Goal: Task Accomplishment & Management: Manage account settings

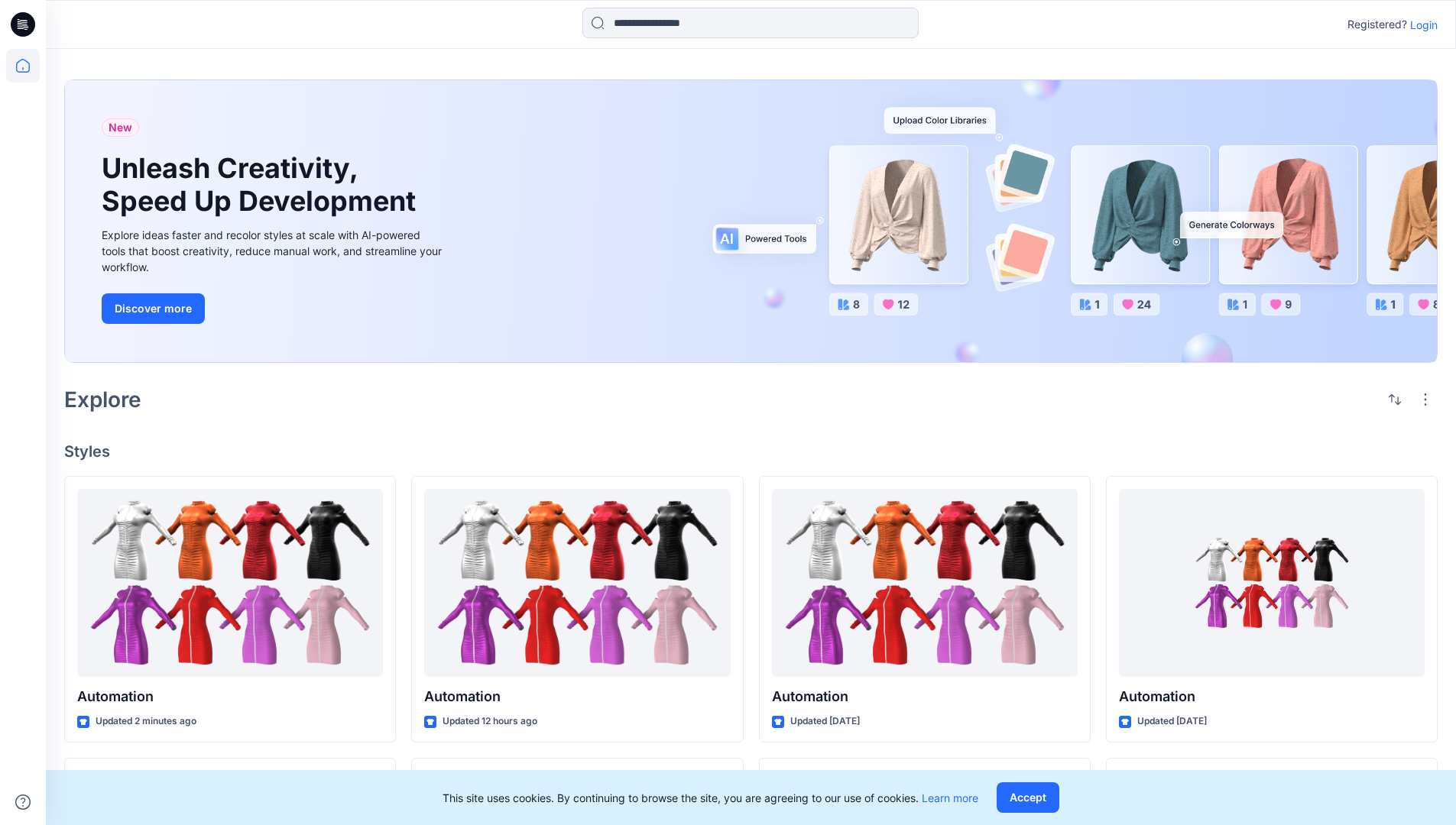
click at [1420, 24] on p "Login" at bounding box center [1424, 24] width 27 height 16
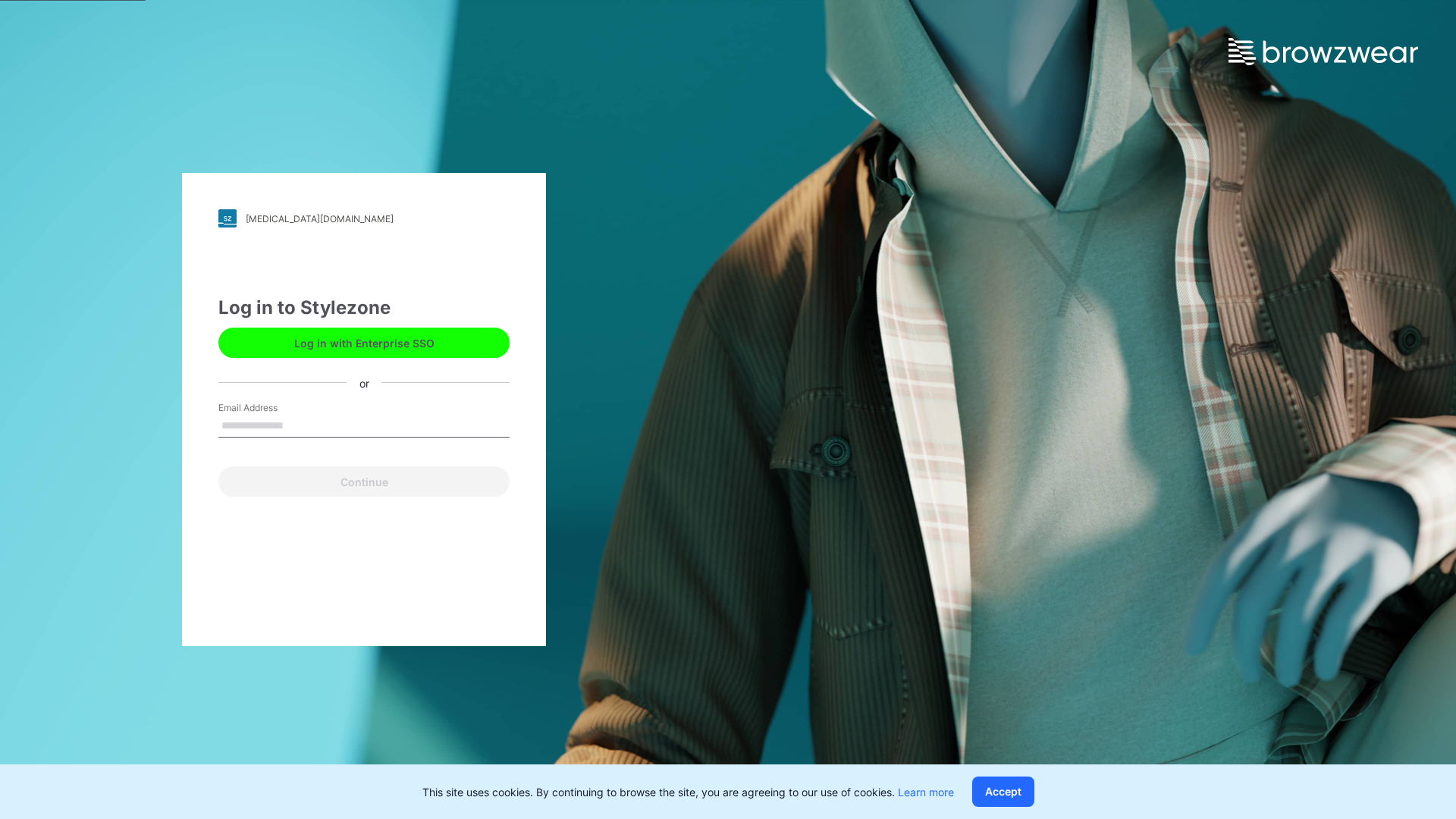
click at [299, 424] on input "Email Address" at bounding box center [364, 426] width 292 height 23
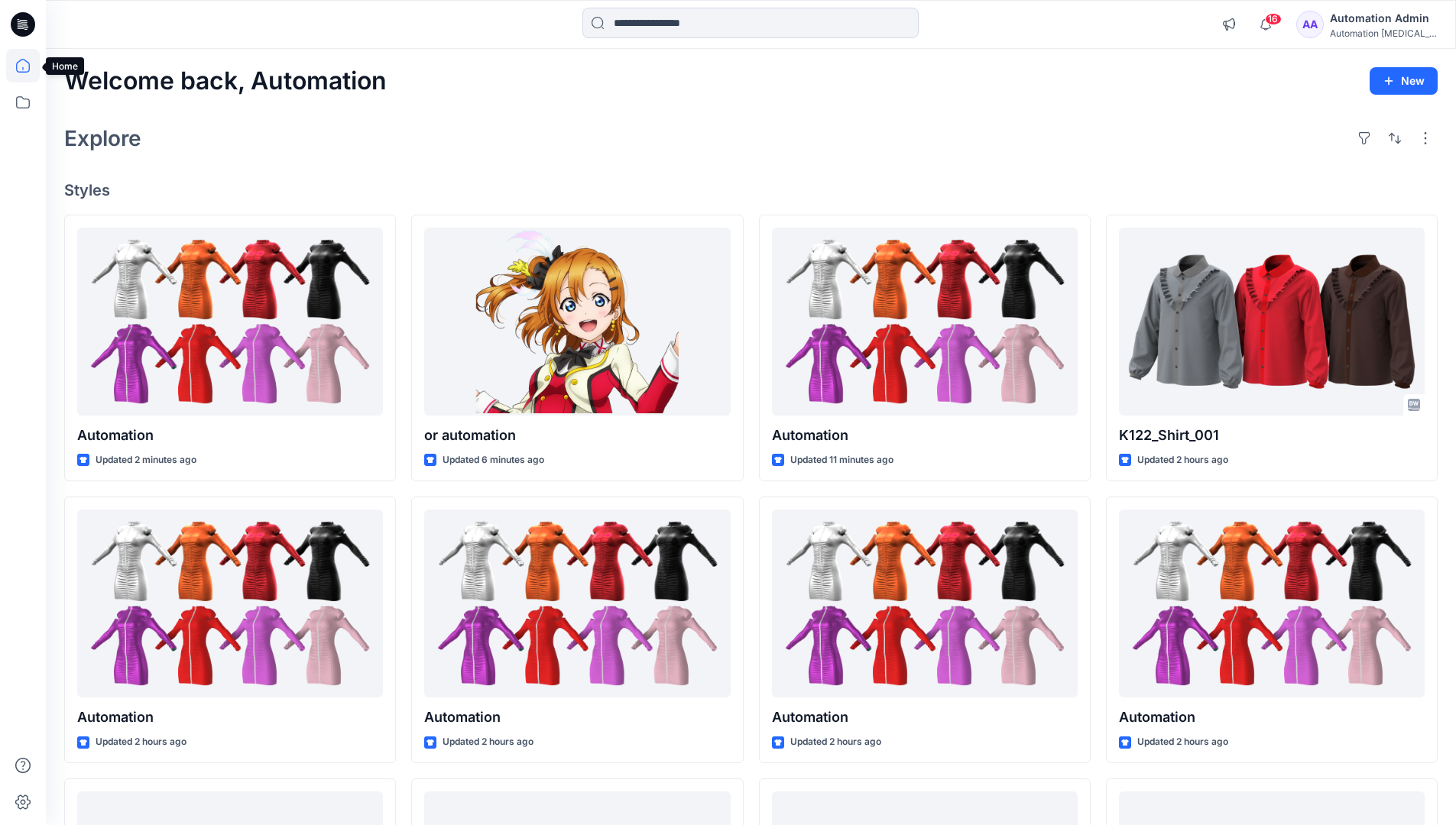
click at [29, 66] on icon at bounding box center [23, 66] width 14 height 14
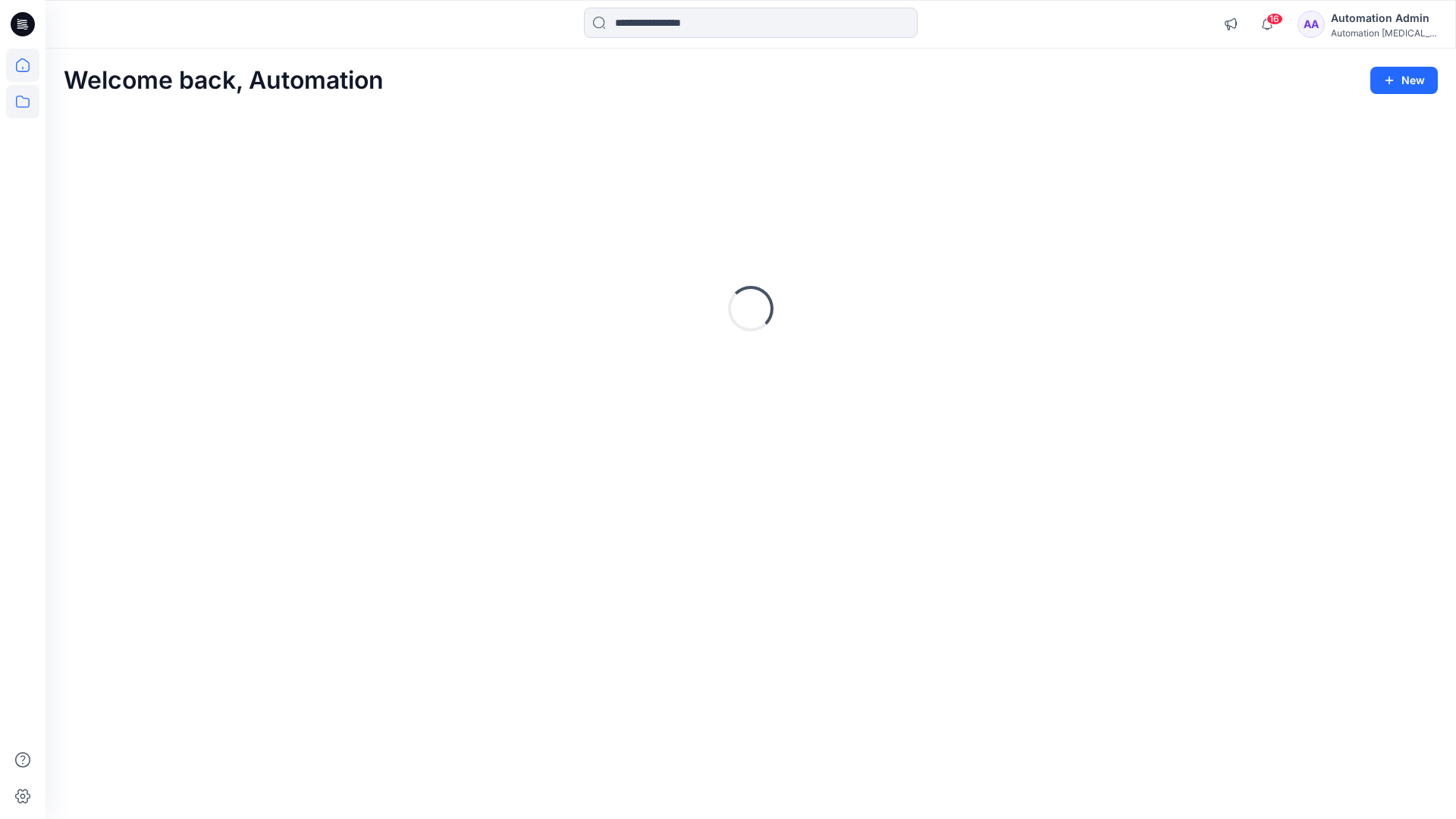
click at [23, 104] on icon at bounding box center [22, 101] width 34 height 34
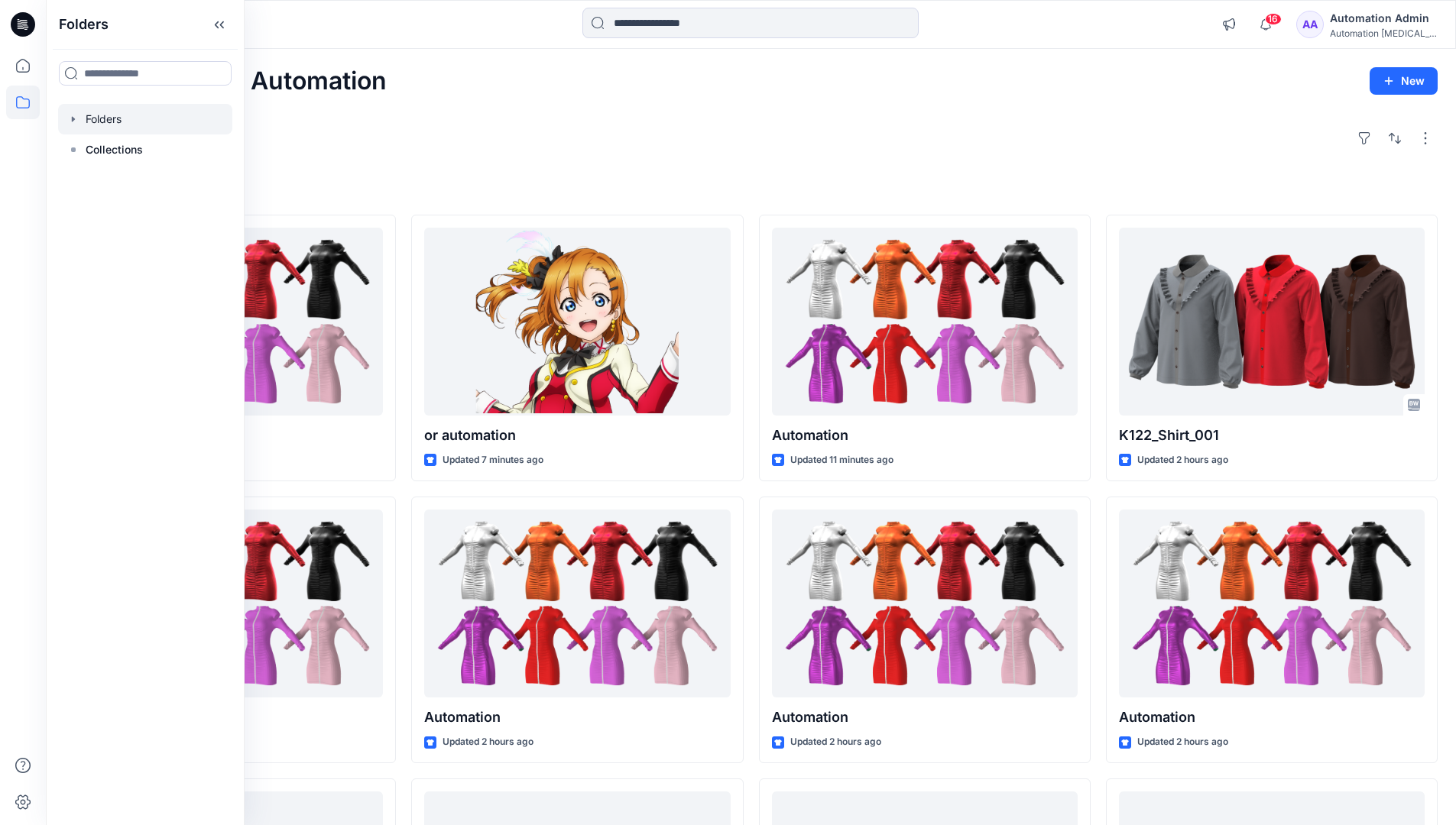
click at [86, 121] on div at bounding box center [146, 119] width 175 height 31
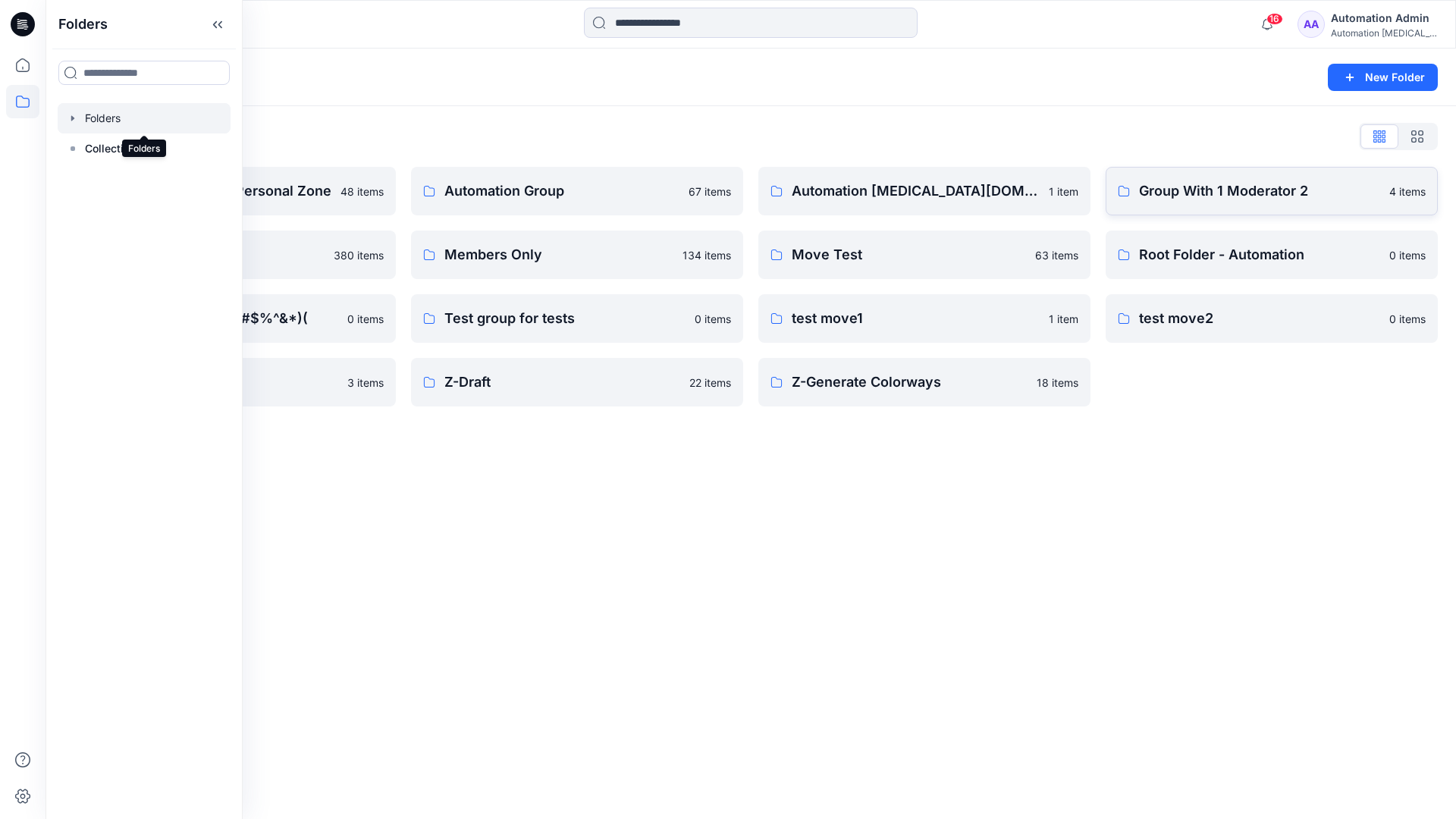
click at [1259, 198] on p "Group With 1 Moderator 2" at bounding box center [1260, 192] width 242 height 21
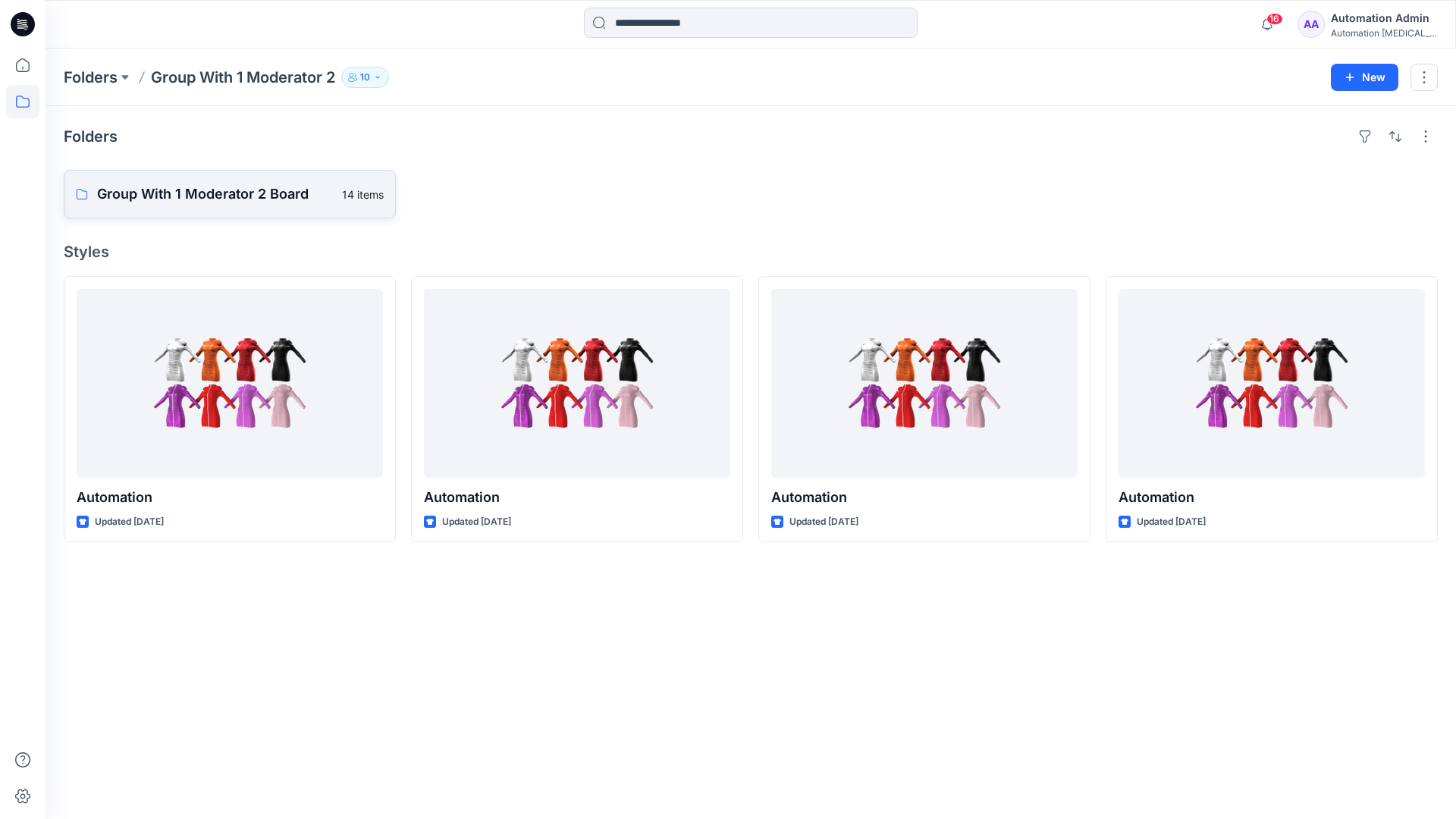
click at [216, 202] on p "Group With 1 Moderator 2 Board" at bounding box center [215, 194] width 236 height 21
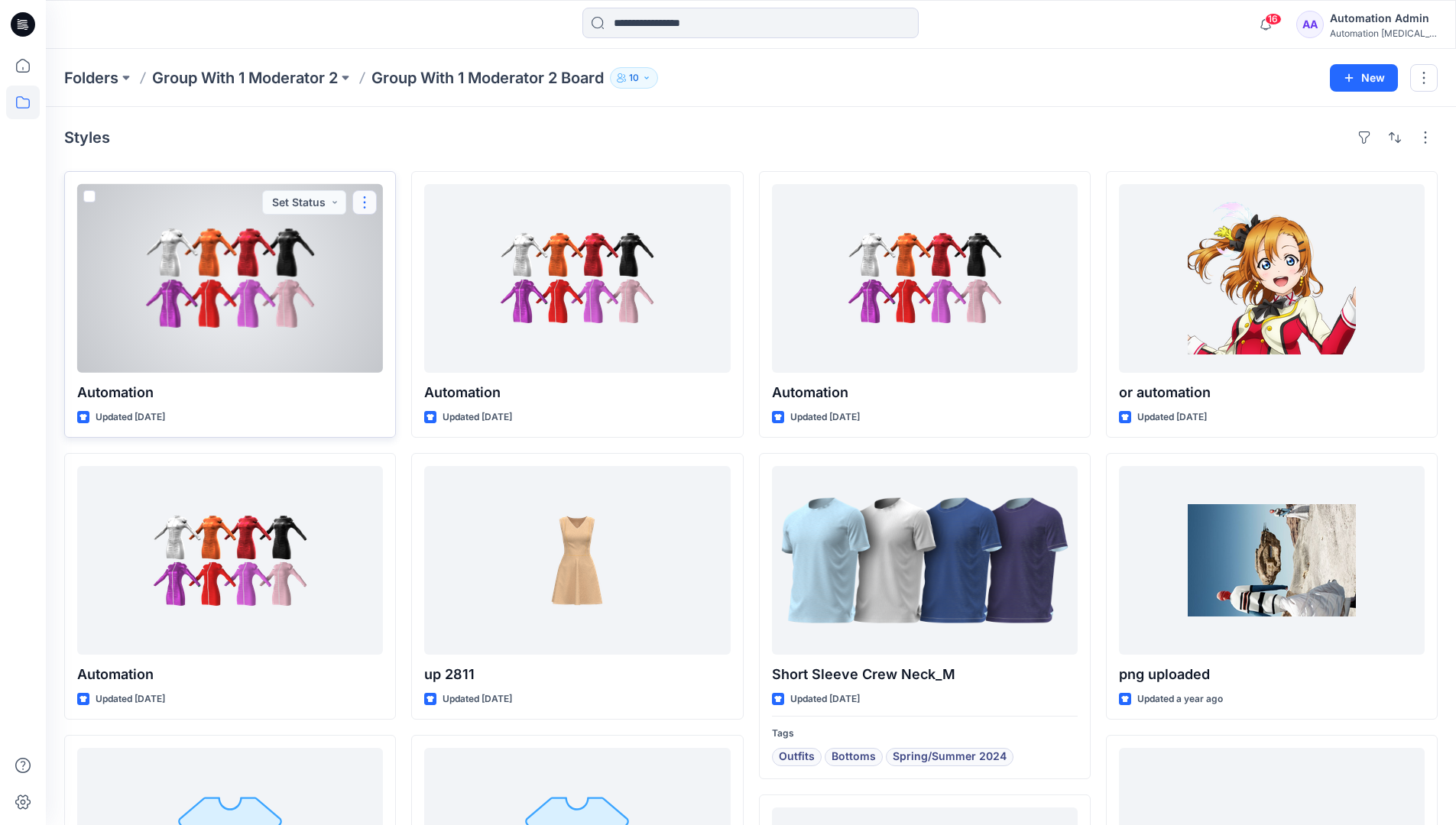
click at [366, 207] on button "button" at bounding box center [364, 202] width 24 height 24
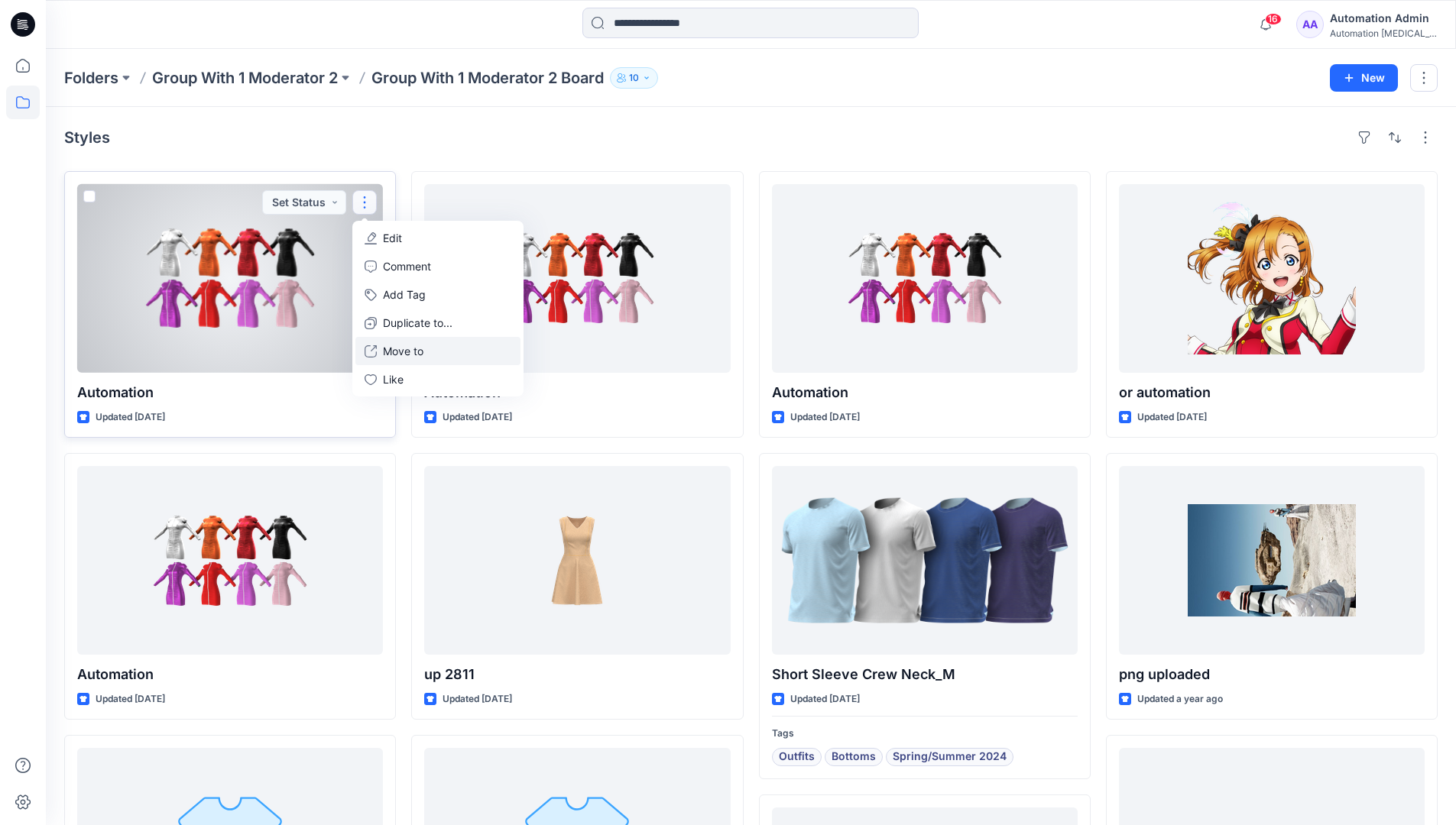
click at [396, 346] on p "Move to" at bounding box center [404, 351] width 41 height 16
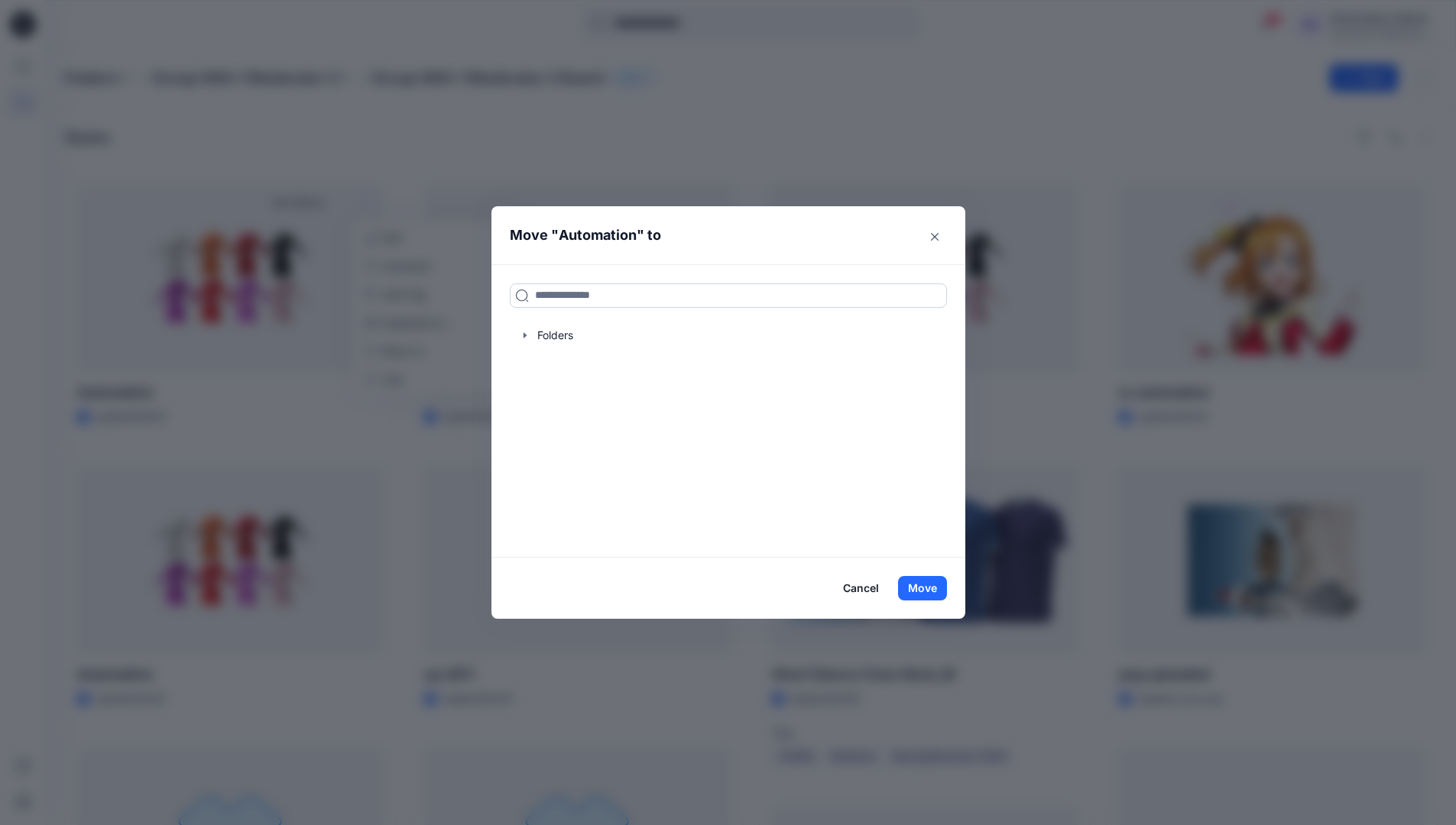
click at [554, 298] on input at bounding box center [728, 295] width 437 height 24
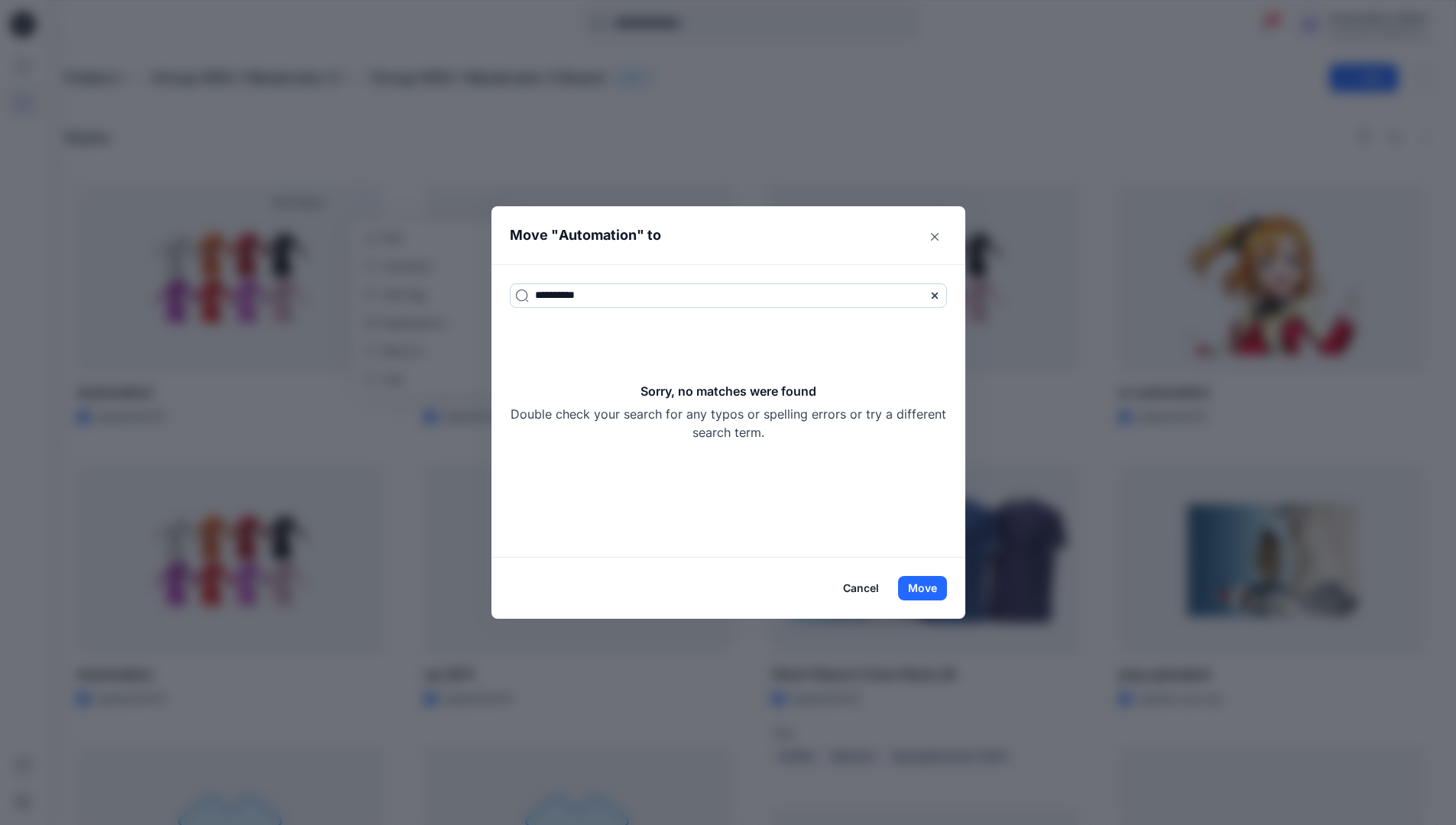
type input "**********"
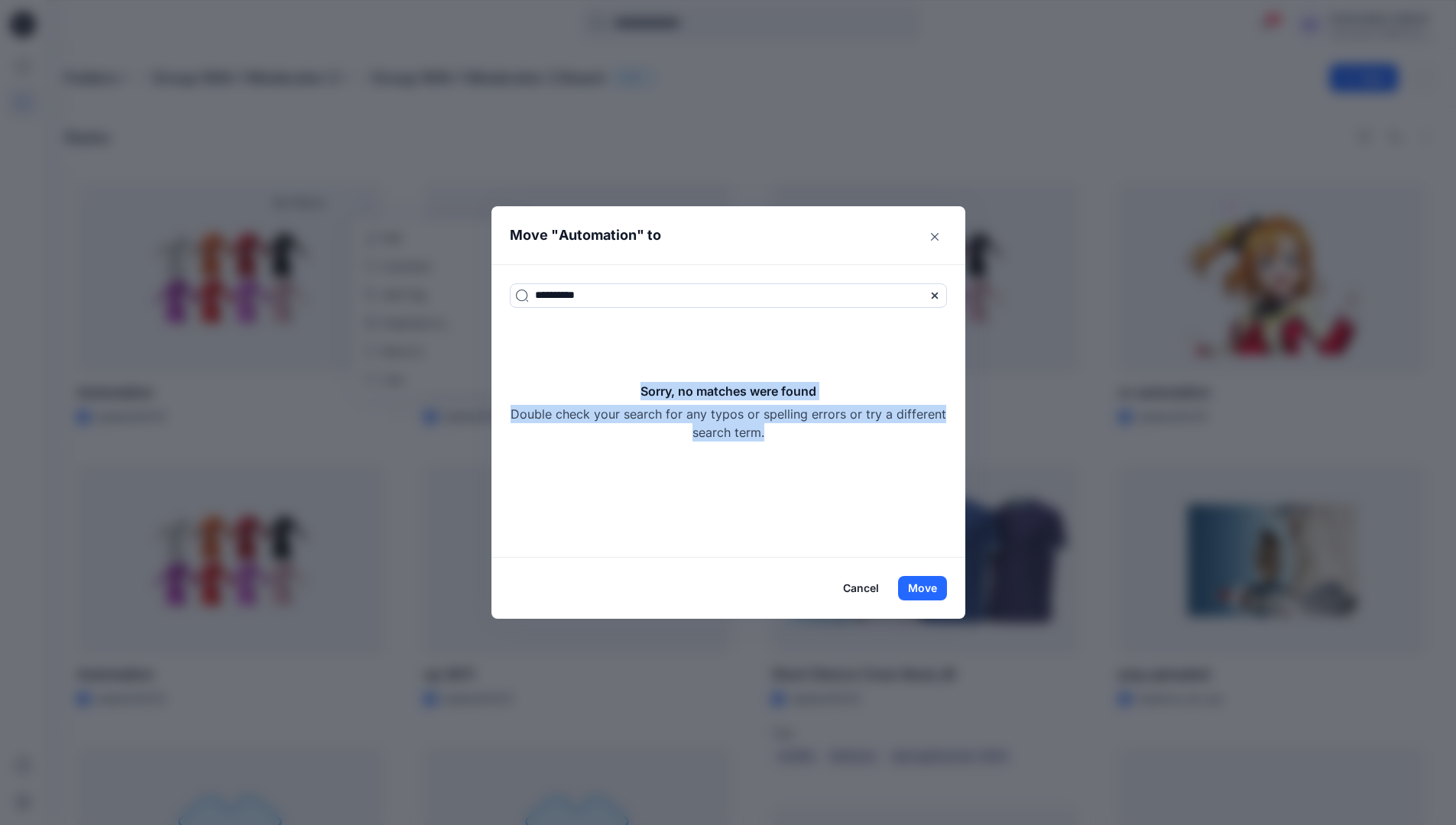
drag, startPoint x: 554, startPoint y: 298, endPoint x: 843, endPoint y: 437, distance: 320.7
click at [843, 437] on div "Sorry, no matches were found Double check your search for any typos or spelling…" at bounding box center [728, 411] width 437 height 59
click at [932, 590] on button "Move" at bounding box center [922, 587] width 49 height 24
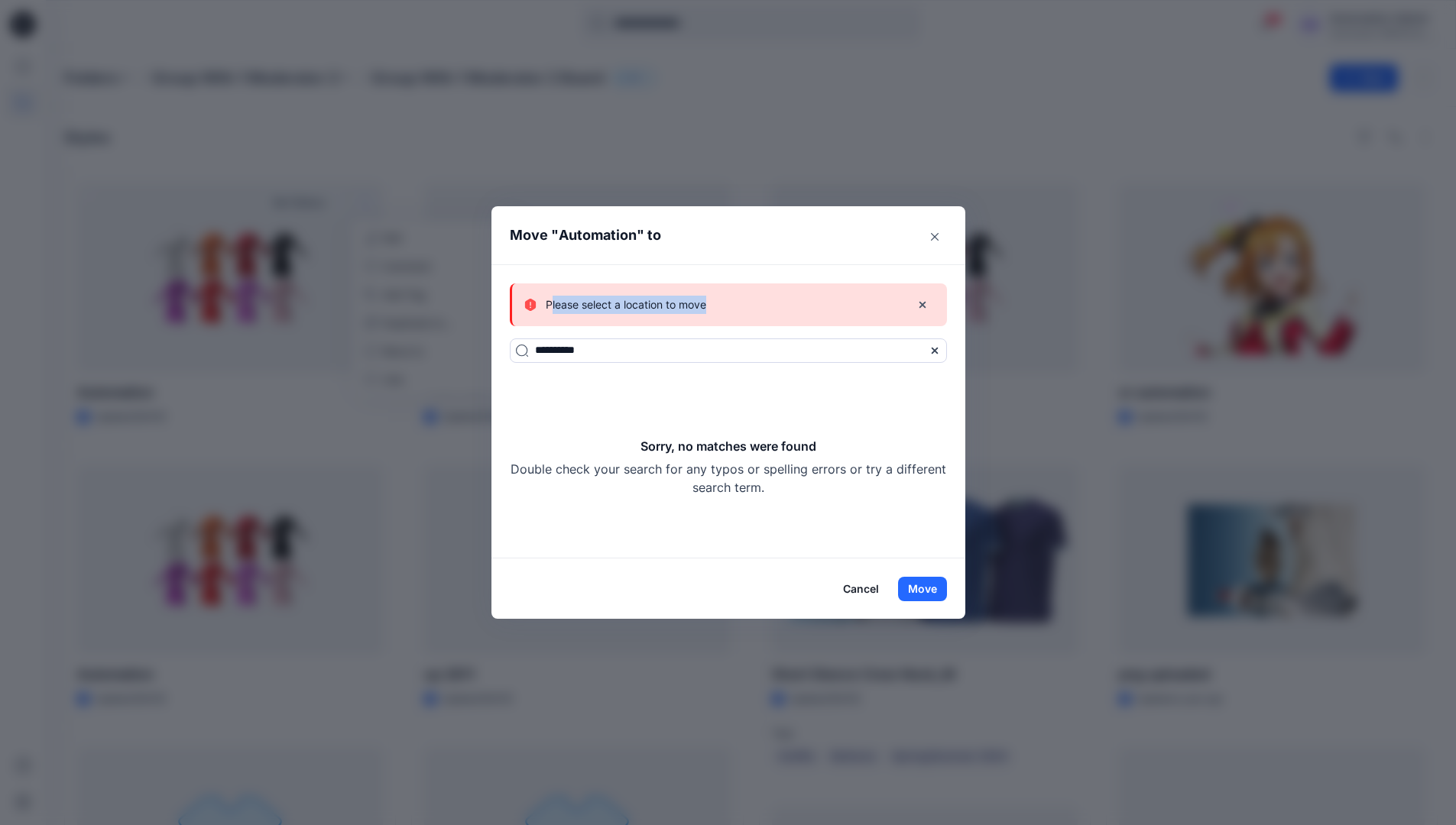
drag, startPoint x: 932, startPoint y: 590, endPoint x: 713, endPoint y: 306, distance: 358.6
click at [706, 306] on p "Please select a location to move" at bounding box center [627, 304] width 161 height 18
click at [870, 583] on button "Cancel" at bounding box center [861, 588] width 56 height 24
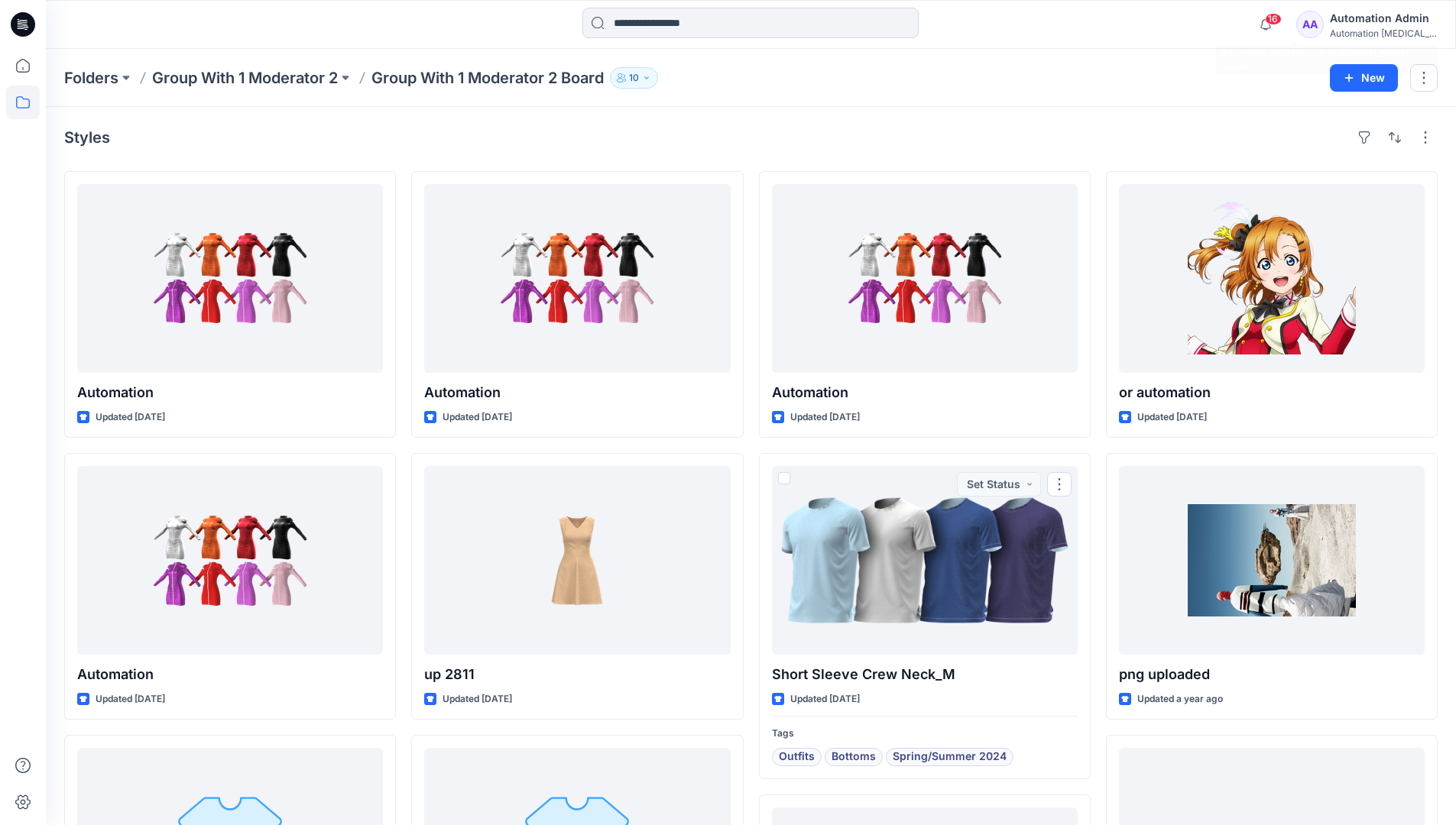
click at [1367, 33] on div "Automation [MEDICAL_DATA]..." at bounding box center [1383, 33] width 107 height 12
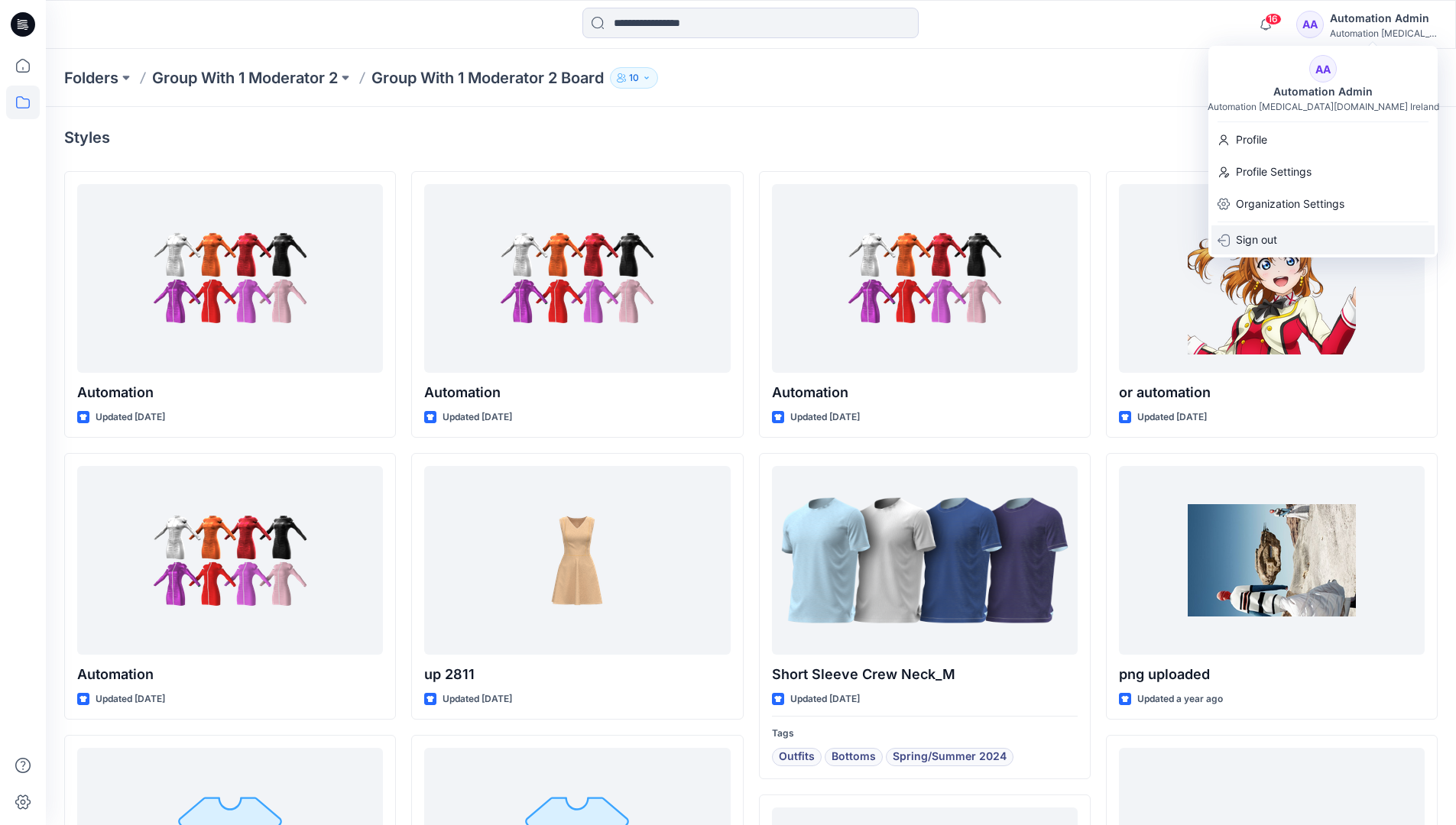
click at [1301, 236] on div "Sign out" at bounding box center [1323, 239] width 223 height 29
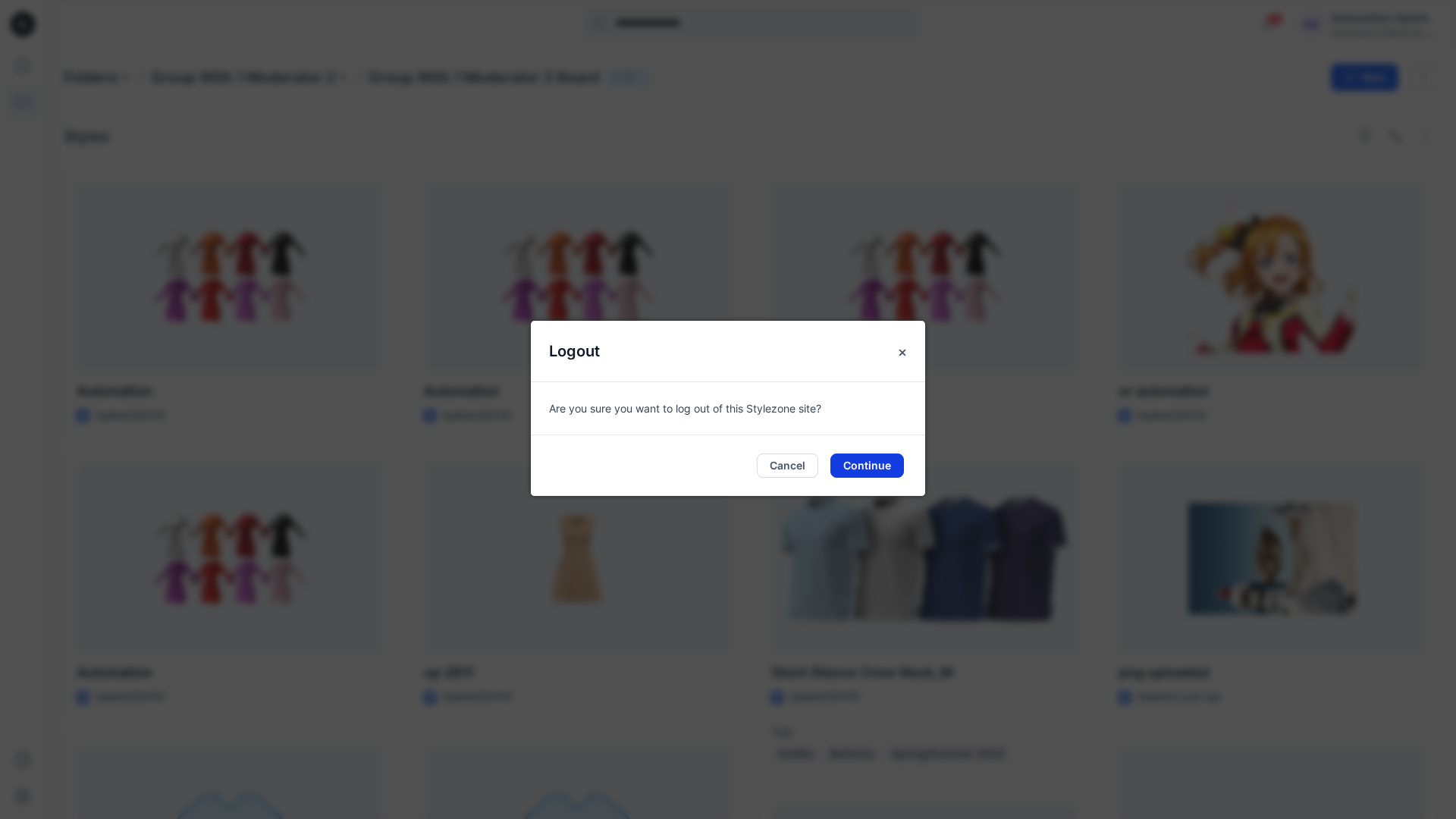
click at [890, 458] on button "Continue" at bounding box center [867, 465] width 73 height 24
